Goal: Information Seeking & Learning: Compare options

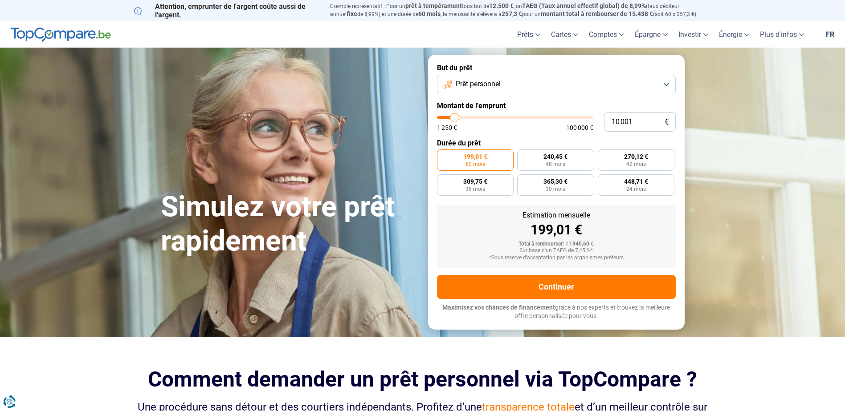
type input "10 250"
type input "10250"
type input "10 500"
type input "10500"
type input "11 000"
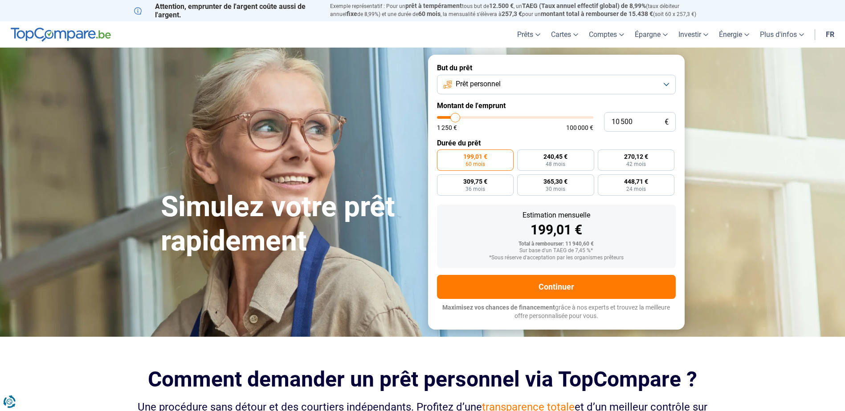
type input "11000"
type input "11 250"
type input "11250"
type input "11 500"
type input "11500"
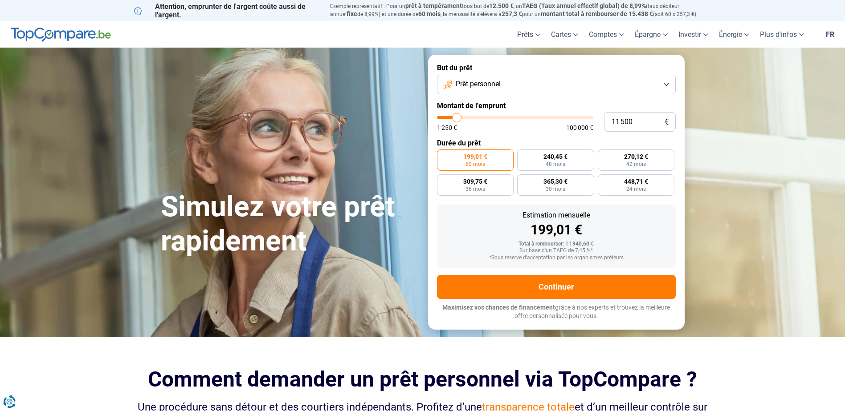
type input "11 750"
type input "11750"
type input "12 000"
type input "12000"
type input "12 500"
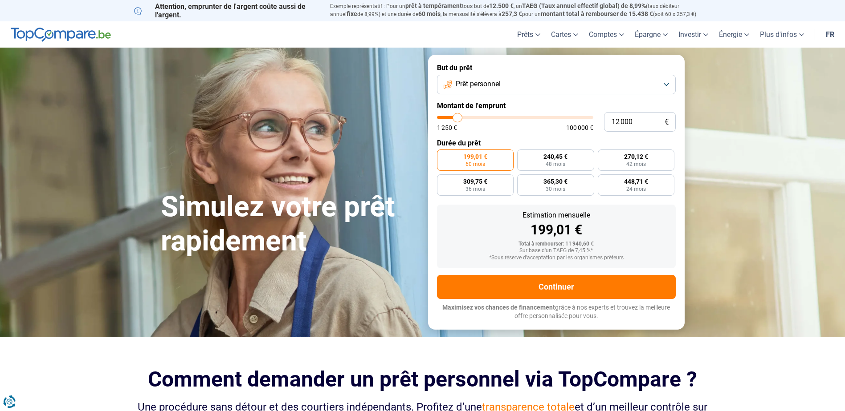
type input "12500"
type input "12 750"
type input "12750"
type input "13 000"
type input "13000"
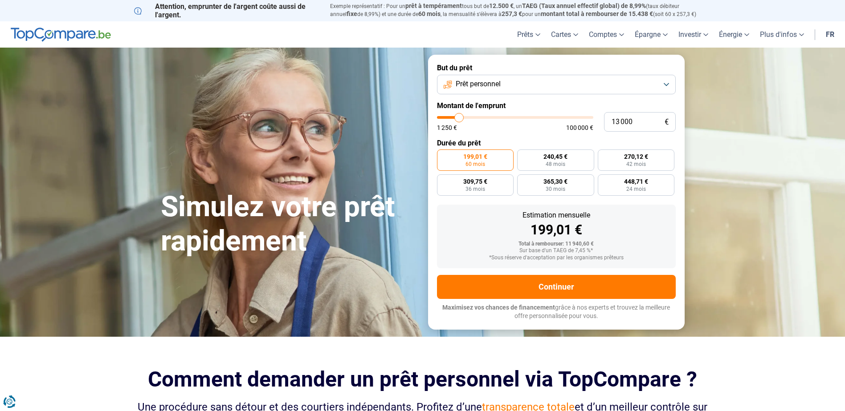
type input "13 250"
type input "13250"
type input "13 500"
type input "13500"
type input "14 000"
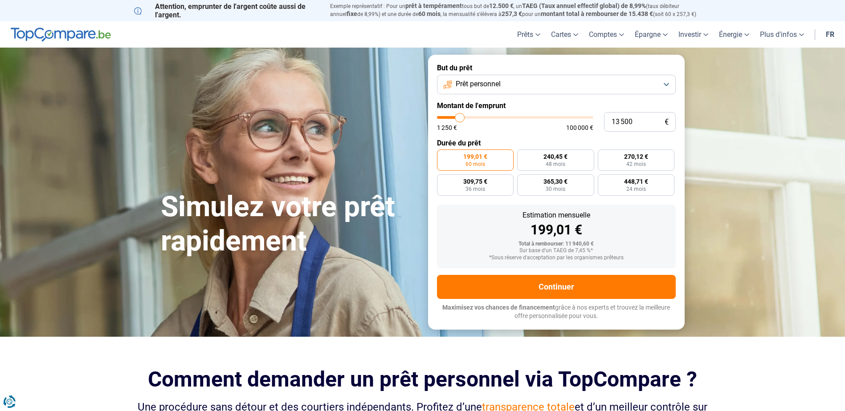
type input "14000"
type input "13 500"
type input "13500"
type input "13 250"
type input "13250"
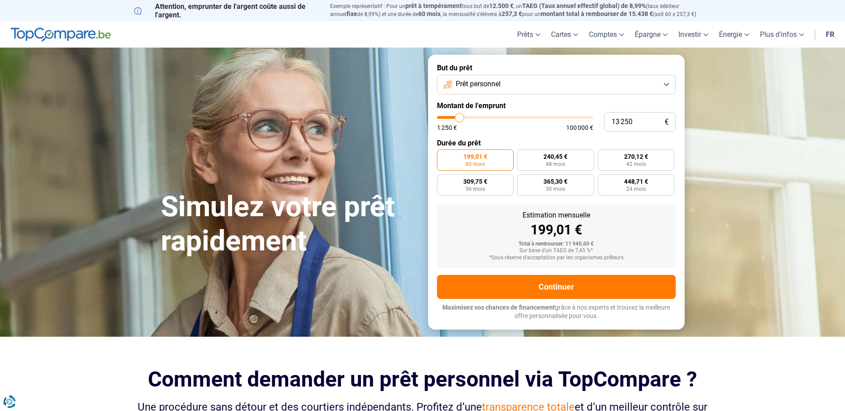
type input "13 000"
type input "13000"
type input "12 750"
type input "12750"
type input "12 500"
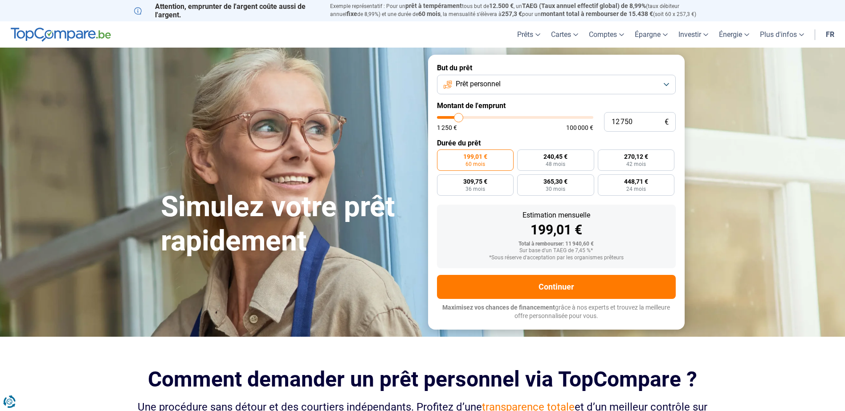
type input "12500"
type input "12 000"
type input "12000"
click at [458, 118] on input "range" at bounding box center [515, 117] width 156 height 3
type input "11 750"
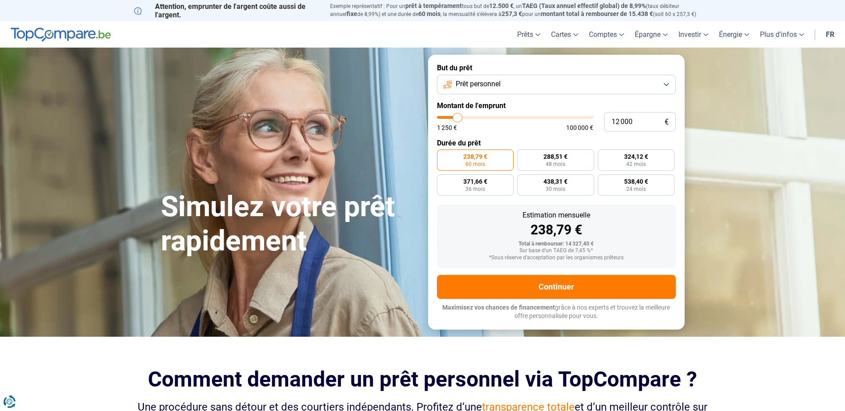
type input "11750"
type input "11 500"
type input "11500"
type input "11 250"
type input "11250"
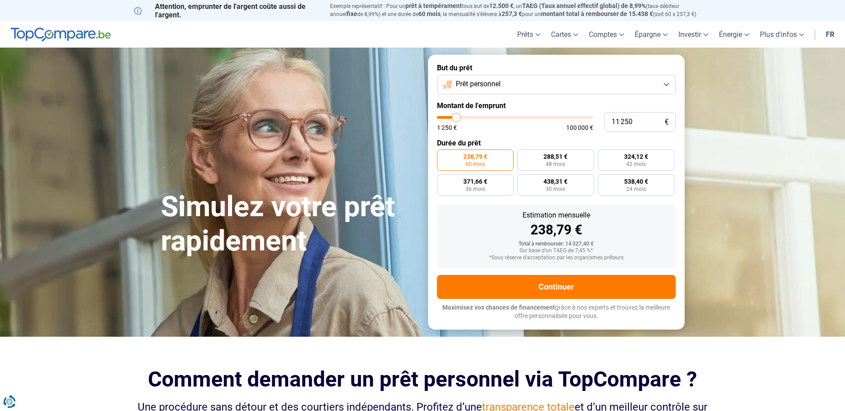
type input "11 000"
type input "11000"
type input "10 500"
type input "10500"
type input "10 250"
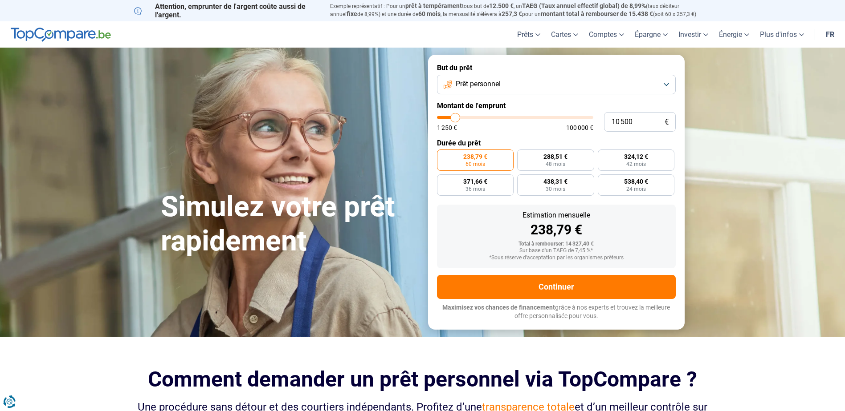
type input "10250"
type input "10 000"
type input "10000"
type input "9 750"
type input "9750"
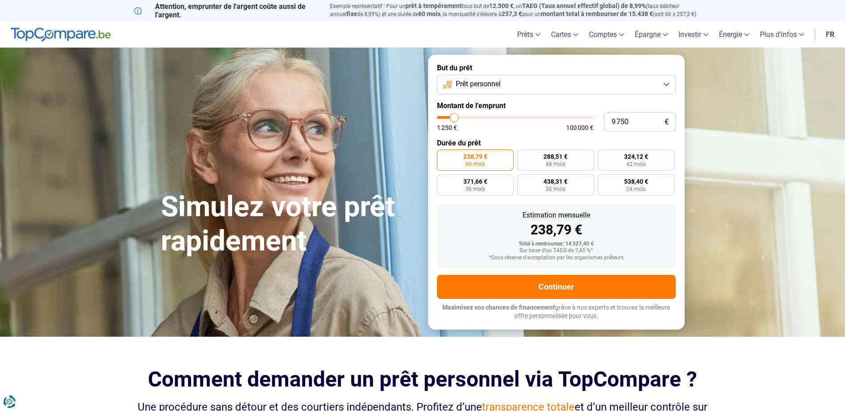
type input "9 000"
type input "9000"
type input "8 750"
type input "8750"
type input "8 500"
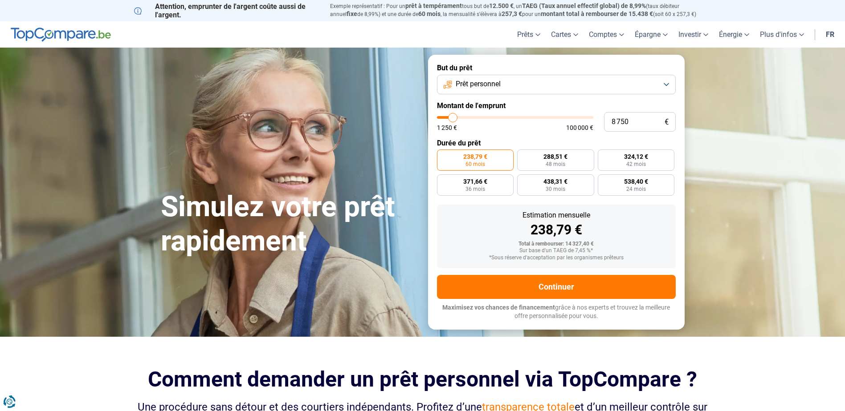
type input "8500"
type input "8 000"
type input "8000"
type input "7 500"
type input "7500"
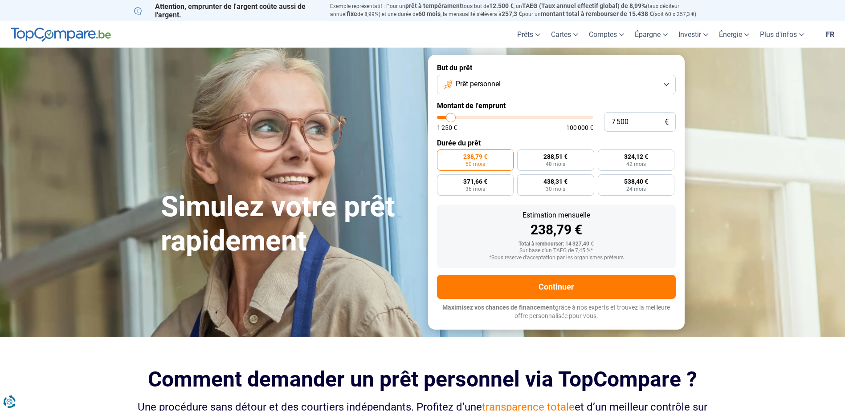
type input "7 250"
type input "7250"
type input "7 000"
type input "7000"
type input "6 750"
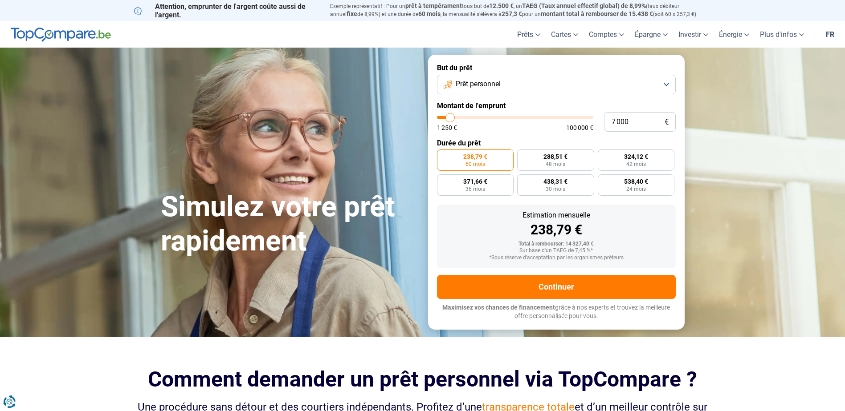
type input "6750"
type input "6 500"
type input "6500"
type input "6 000"
type input "6000"
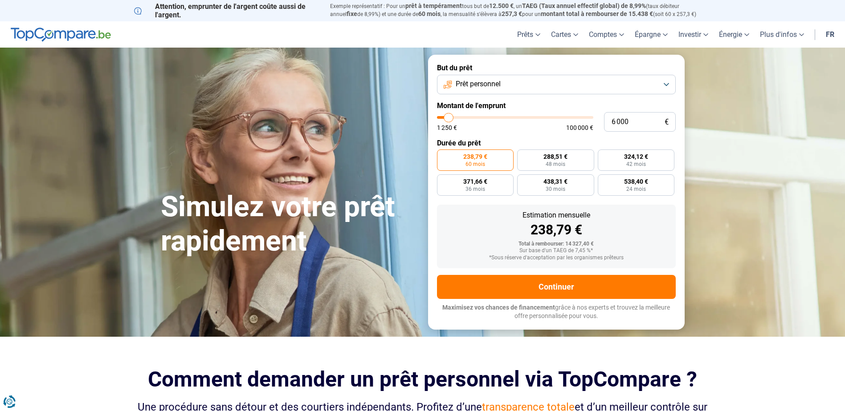
type input "5 750"
type input "5750"
type input "5 500"
type input "5500"
type input "5 250"
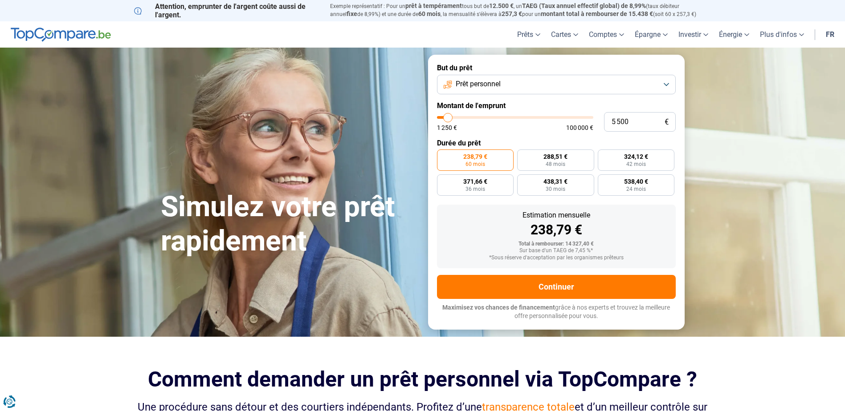
type input "5250"
type input "5 000"
type input "5000"
type input "4 500"
type input "4500"
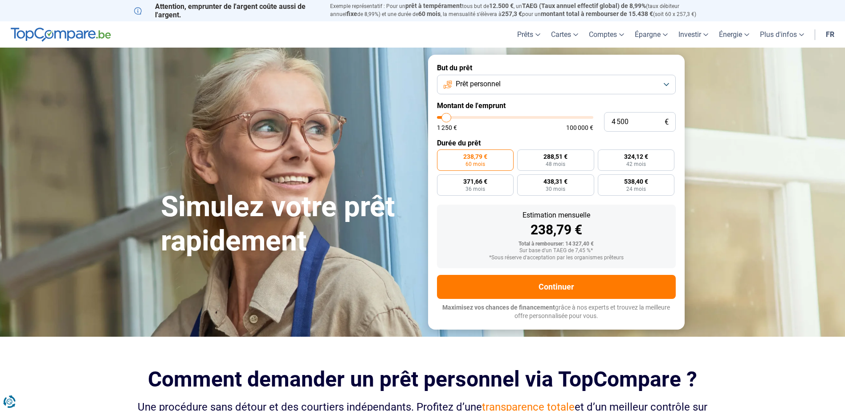
type input "4 250"
type input "4250"
type input "4 000"
type input "4000"
type input "3 750"
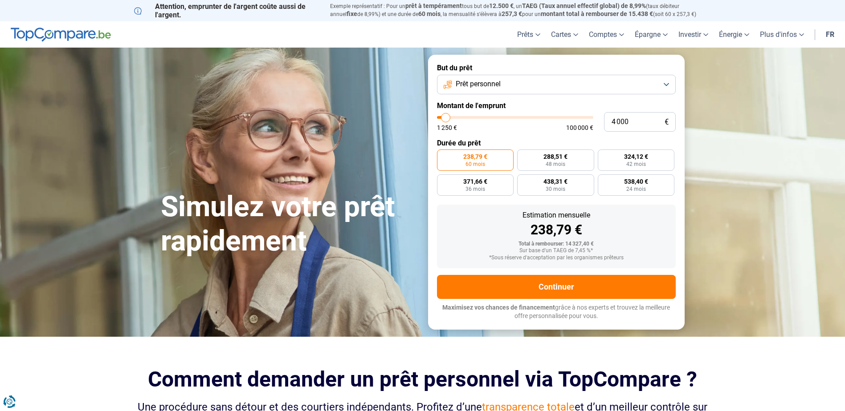
type input "3750"
type input "3 500"
type input "3500"
type input "3 000"
type input "3000"
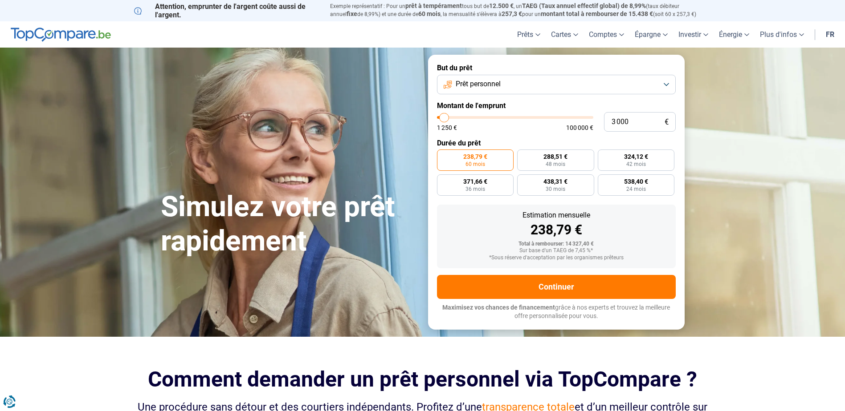
type input "2 750"
type input "2750"
type input "3 000"
type input "3000"
type input "2 750"
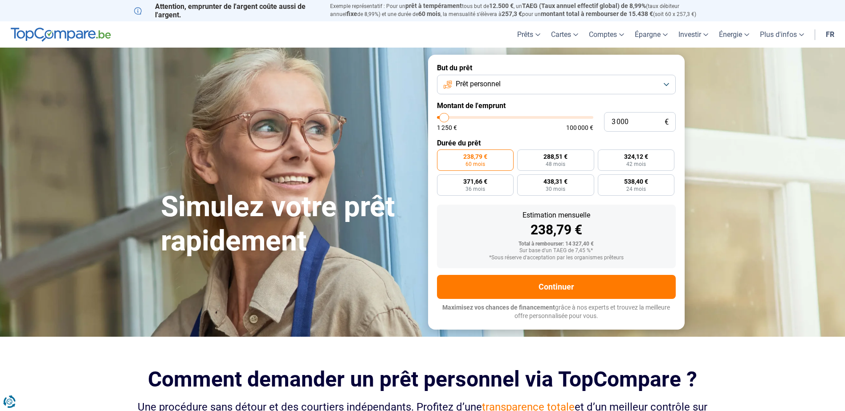
type input "2750"
type input "2 500"
drag, startPoint x: 458, startPoint y: 118, endPoint x: 444, endPoint y: 118, distance: 14.2
type input "2500"
click at [444, 118] on input "range" at bounding box center [515, 117] width 156 height 3
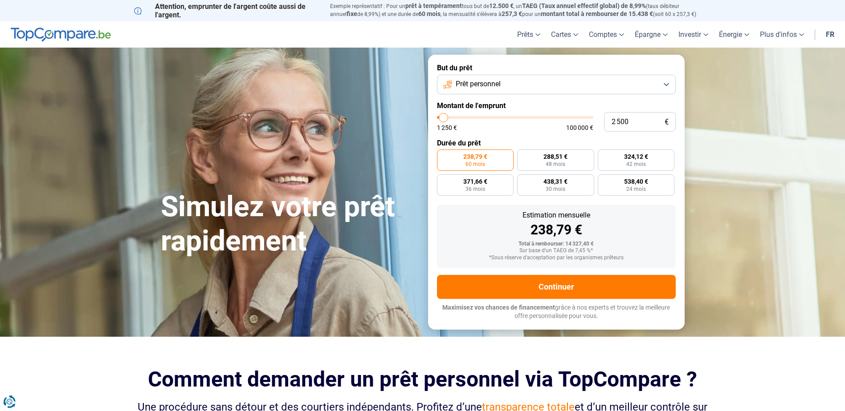
radio input "true"
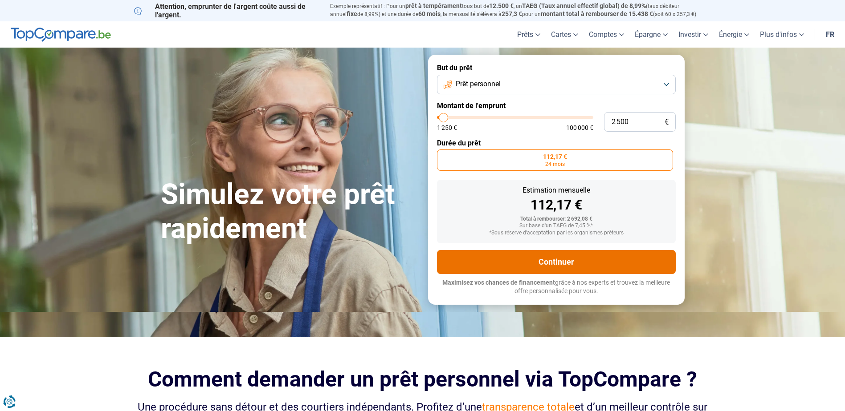
click at [579, 267] on button "Continuer" at bounding box center [556, 262] width 239 height 24
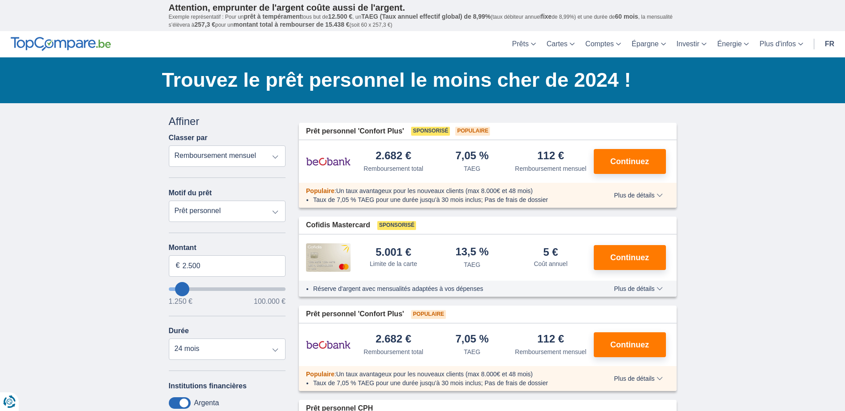
click at [274, 154] on select "Remboursement total TAEG Remboursement mensuel" at bounding box center [227, 156] width 117 height 21
click at [273, 212] on select "Prêt personnel Voiture Moto / vélo Caravane / mobilhome Travaux Energie Rachat …" at bounding box center [227, 211] width 117 height 21
click at [662, 194] on span "Plus de détails" at bounding box center [638, 195] width 49 height 6
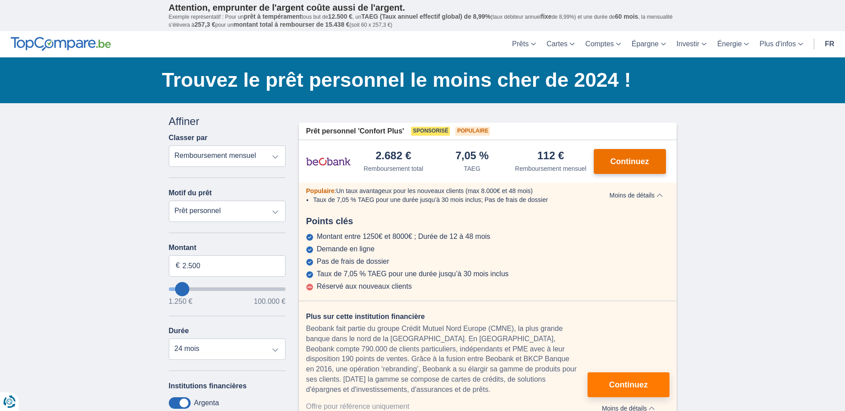
click at [628, 162] on span "Continuez" at bounding box center [629, 162] width 39 height 8
